Goal: Check status: Check status

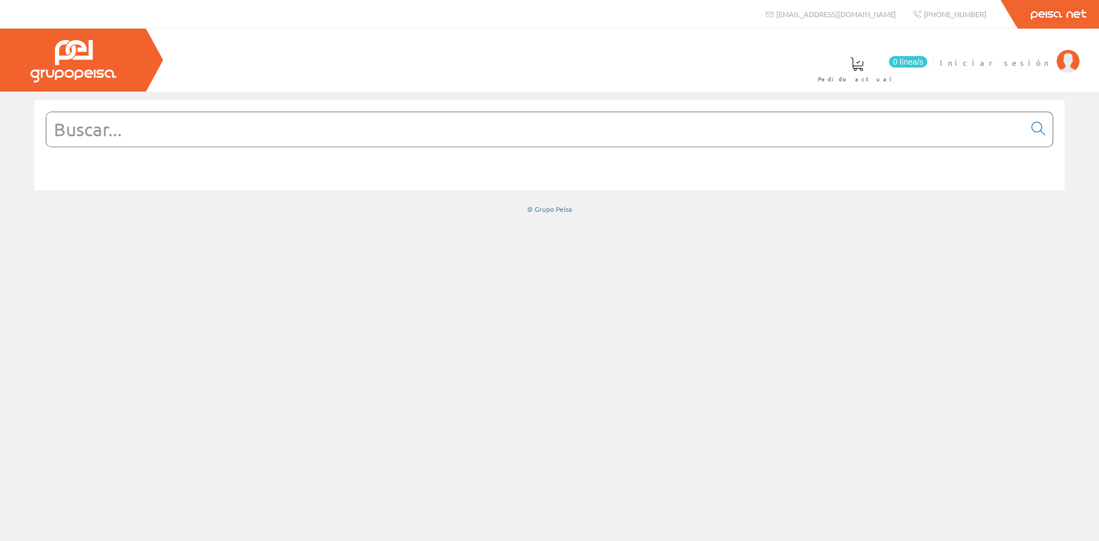
click at [1023, 62] on span "Iniciar sesión" at bounding box center [995, 62] width 111 height 11
click at [1032, 65] on span "INSBE S.L." at bounding box center [1007, 62] width 85 height 11
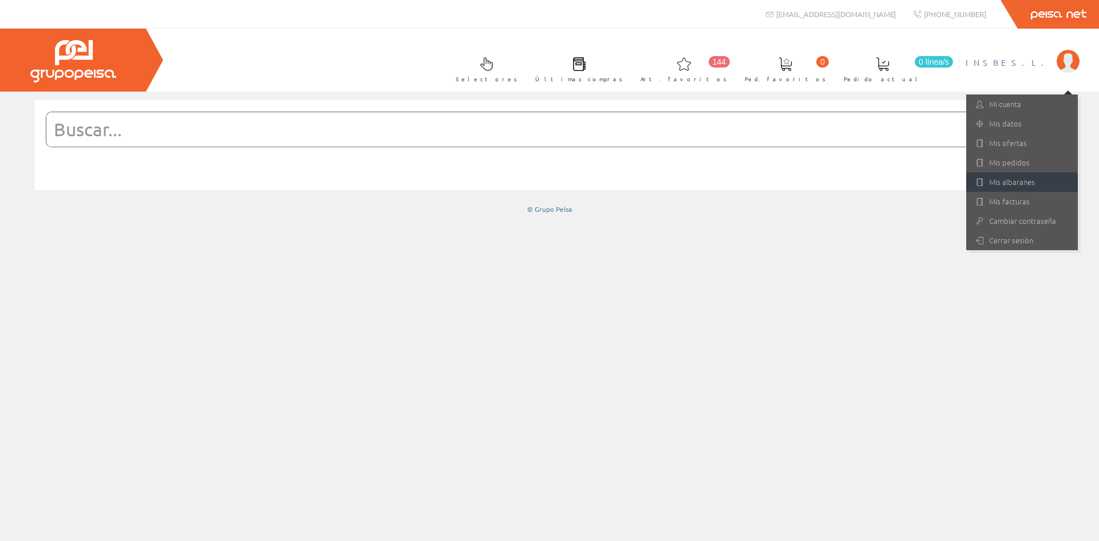
click at [1018, 177] on link "Mis albaranes" at bounding box center [1022, 181] width 112 height 19
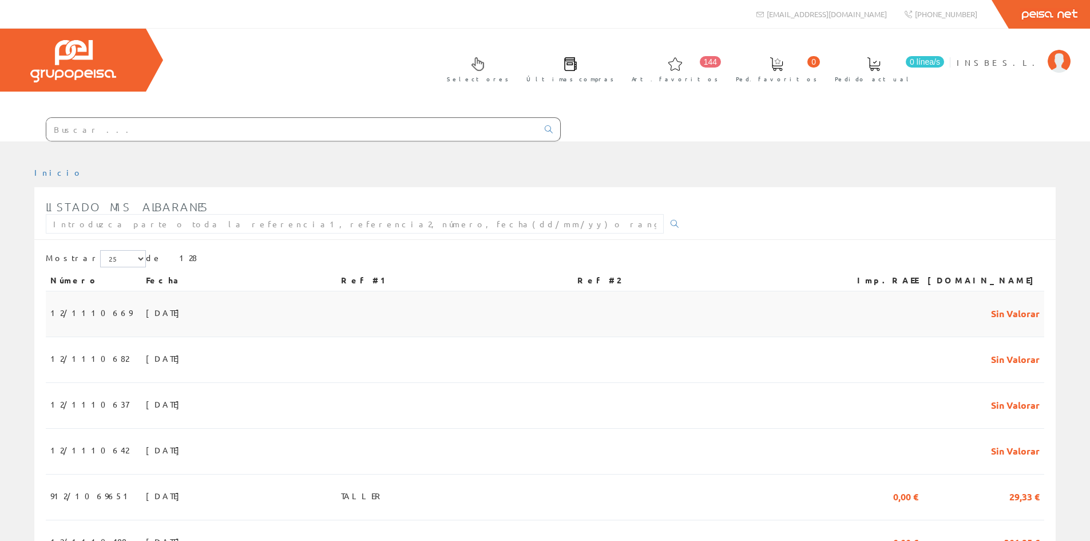
click at [146, 310] on span "[DATE]" at bounding box center [165, 312] width 39 height 19
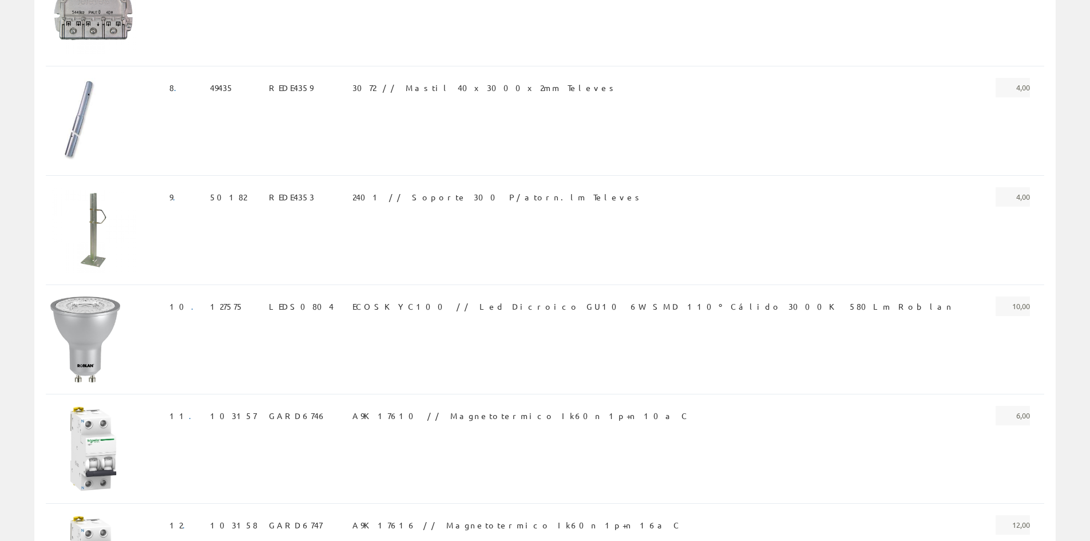
scroll to position [778, 0]
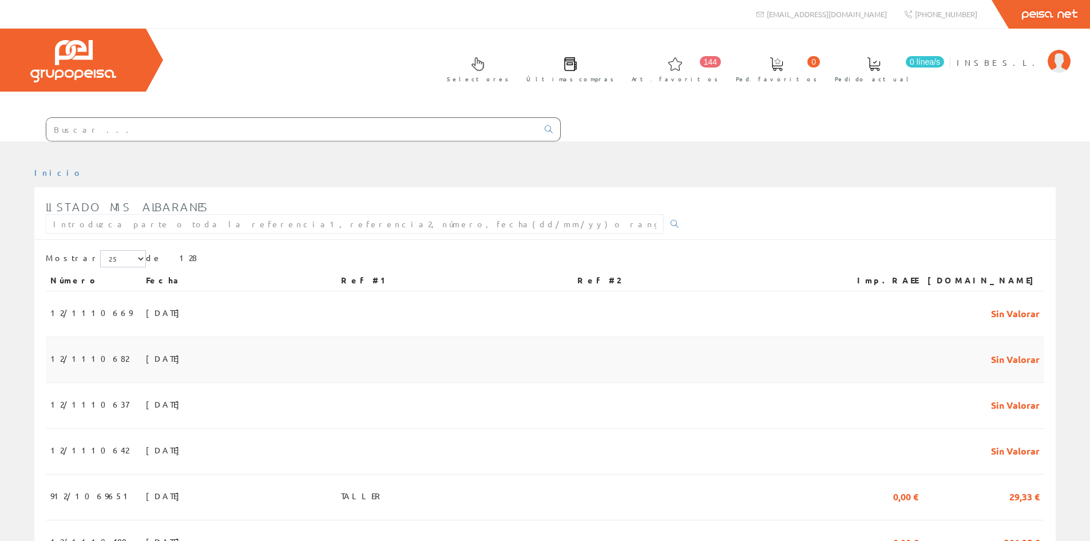
click at [148, 355] on span "[DATE]" at bounding box center [165, 357] width 39 height 19
click at [146, 398] on span "[DATE]" at bounding box center [165, 403] width 39 height 19
click at [146, 454] on span "03/10/2025" at bounding box center [165, 449] width 39 height 19
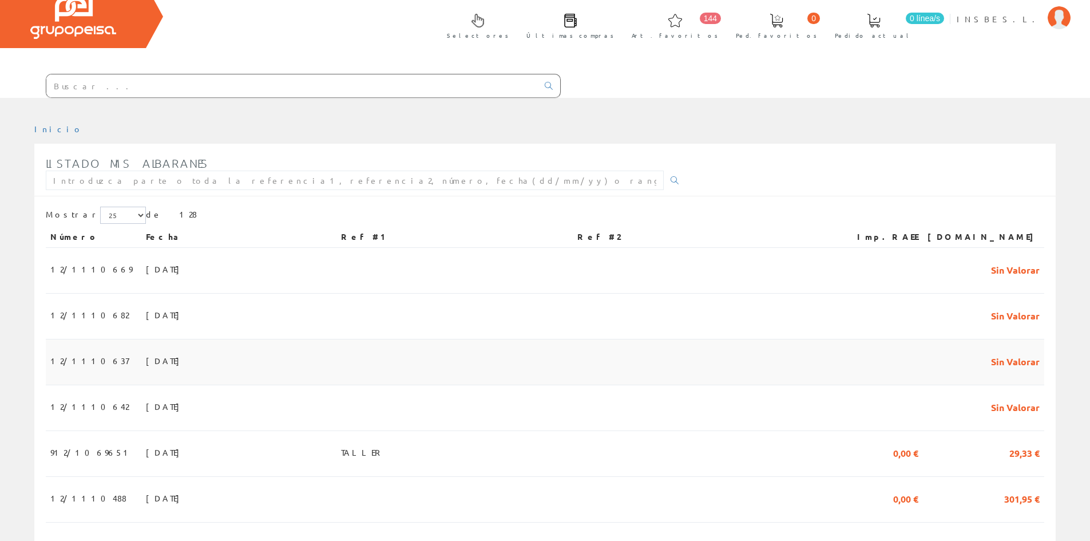
scroll to position [172, 0]
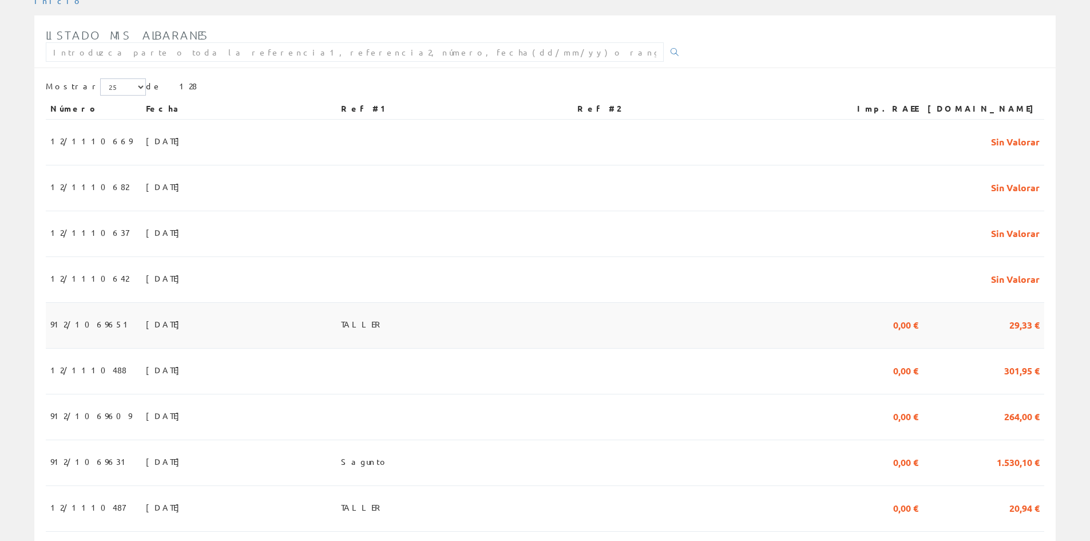
click at [146, 324] on span "02/10/2025" at bounding box center [165, 323] width 39 height 19
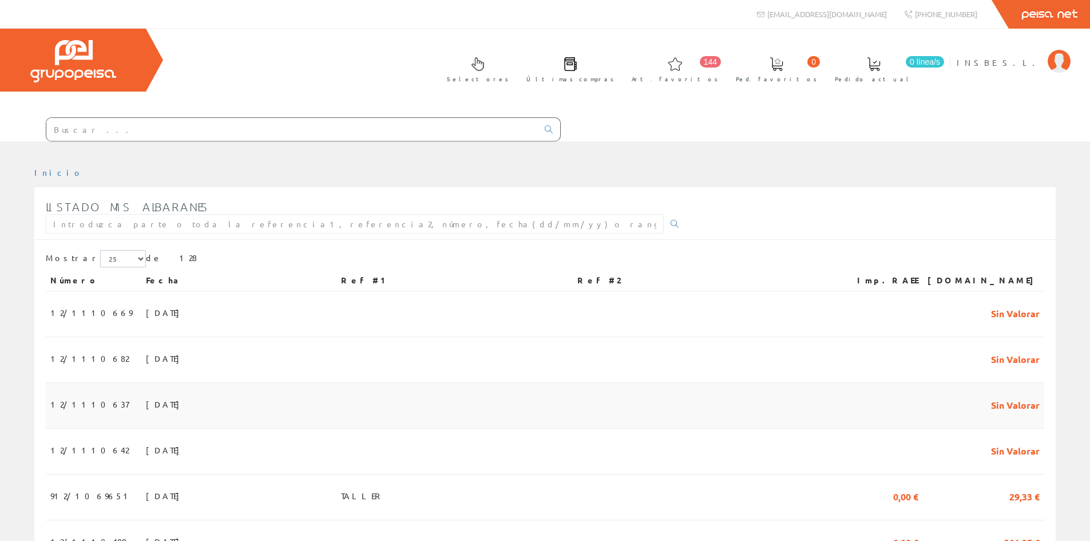
scroll to position [172, 0]
